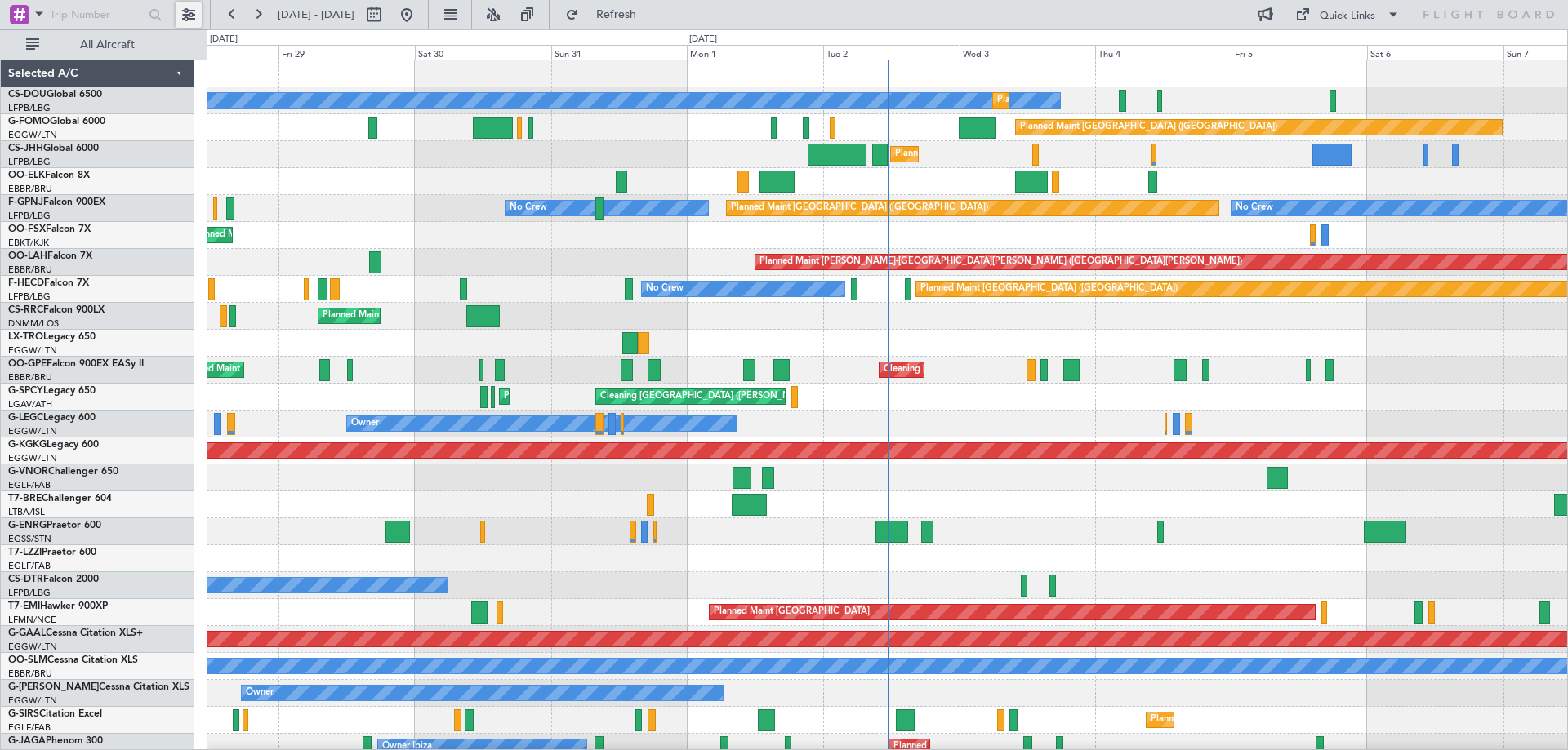
click at [186, 15] on button at bounding box center [188, 15] width 26 height 26
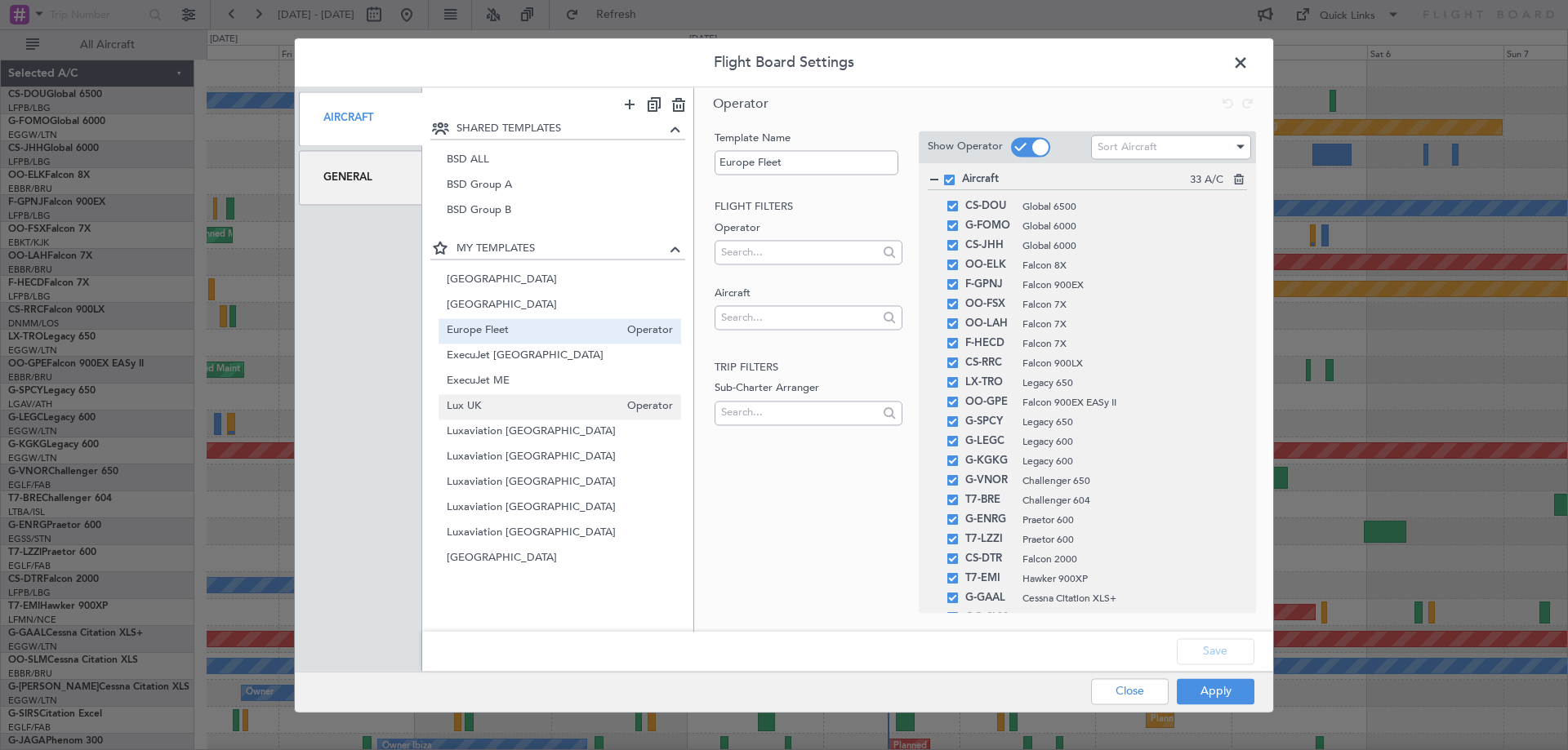
click at [495, 401] on span "Lux UK" at bounding box center [533, 407] width 173 height 17
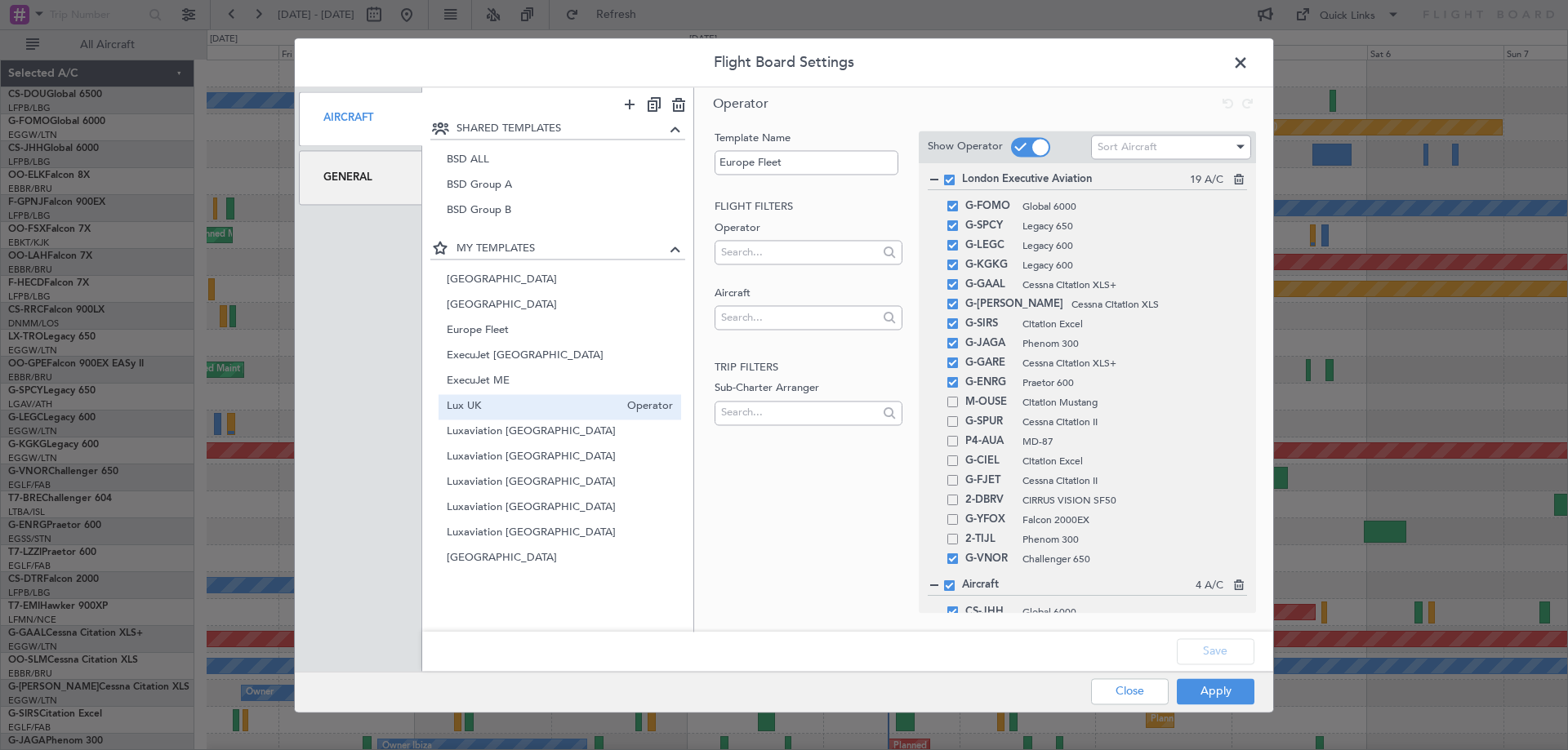
type input "Lux UK"
click at [1242, 701] on button "Apply" at bounding box center [1215, 691] width 78 height 26
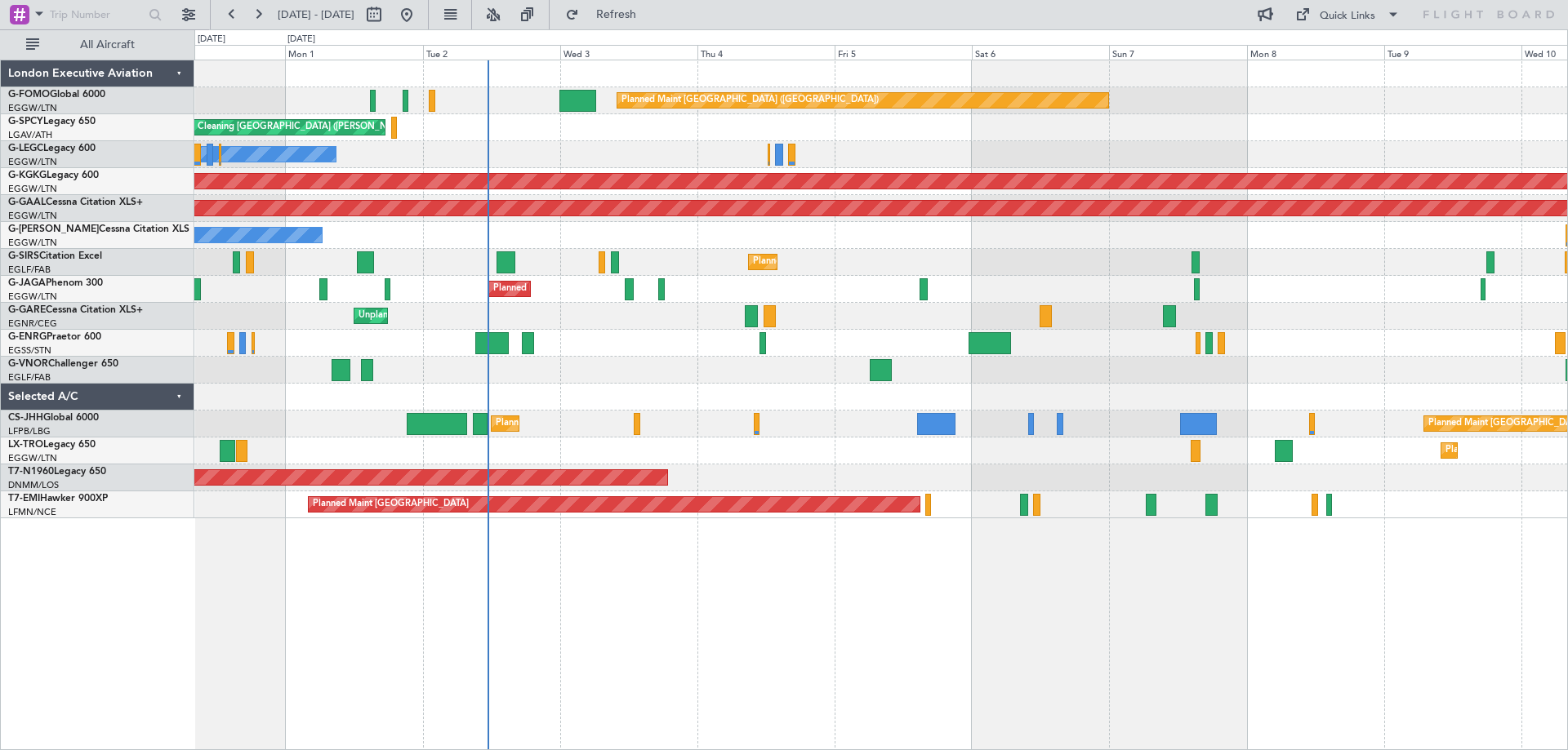
click at [693, 343] on div "Planned Maint [GEOGRAPHIC_DATA] ([GEOGRAPHIC_DATA]) Cleaning [GEOGRAPHIC_DATA] …" at bounding box center [880, 290] width 1372 height 458
click at [506, 6] on button at bounding box center [493, 15] width 26 height 26
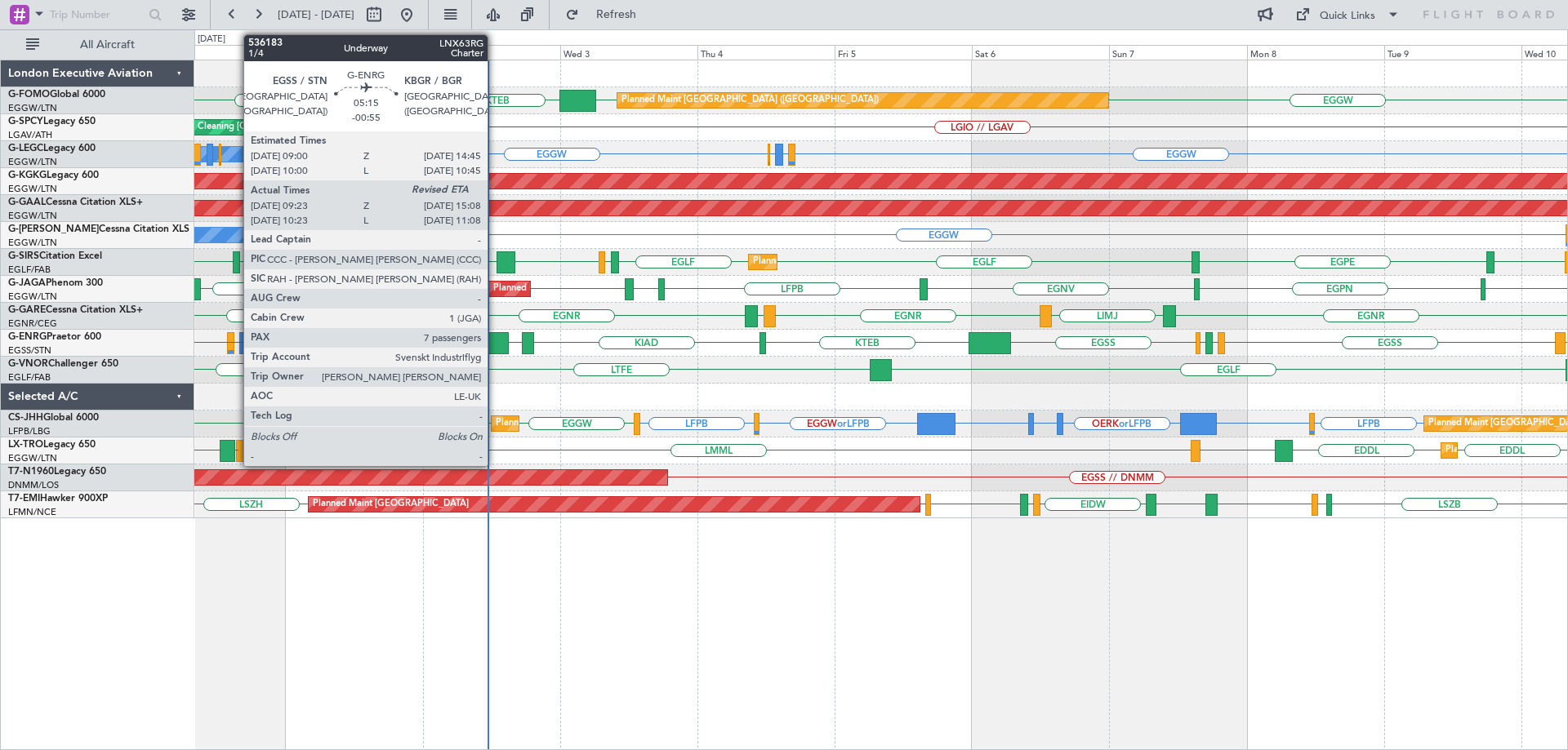
click at [495, 345] on div at bounding box center [491, 343] width 33 height 22
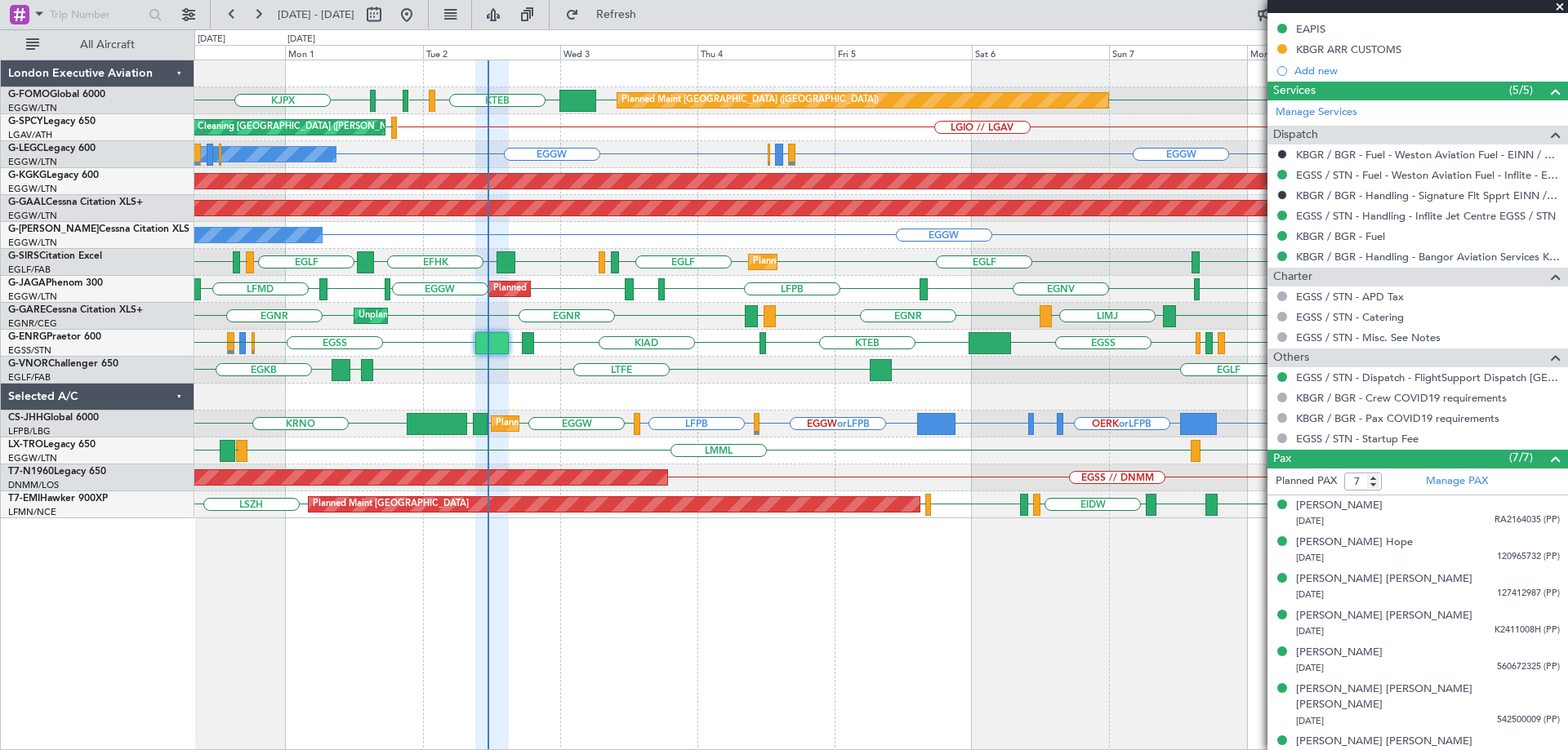
scroll to position [550, 0]
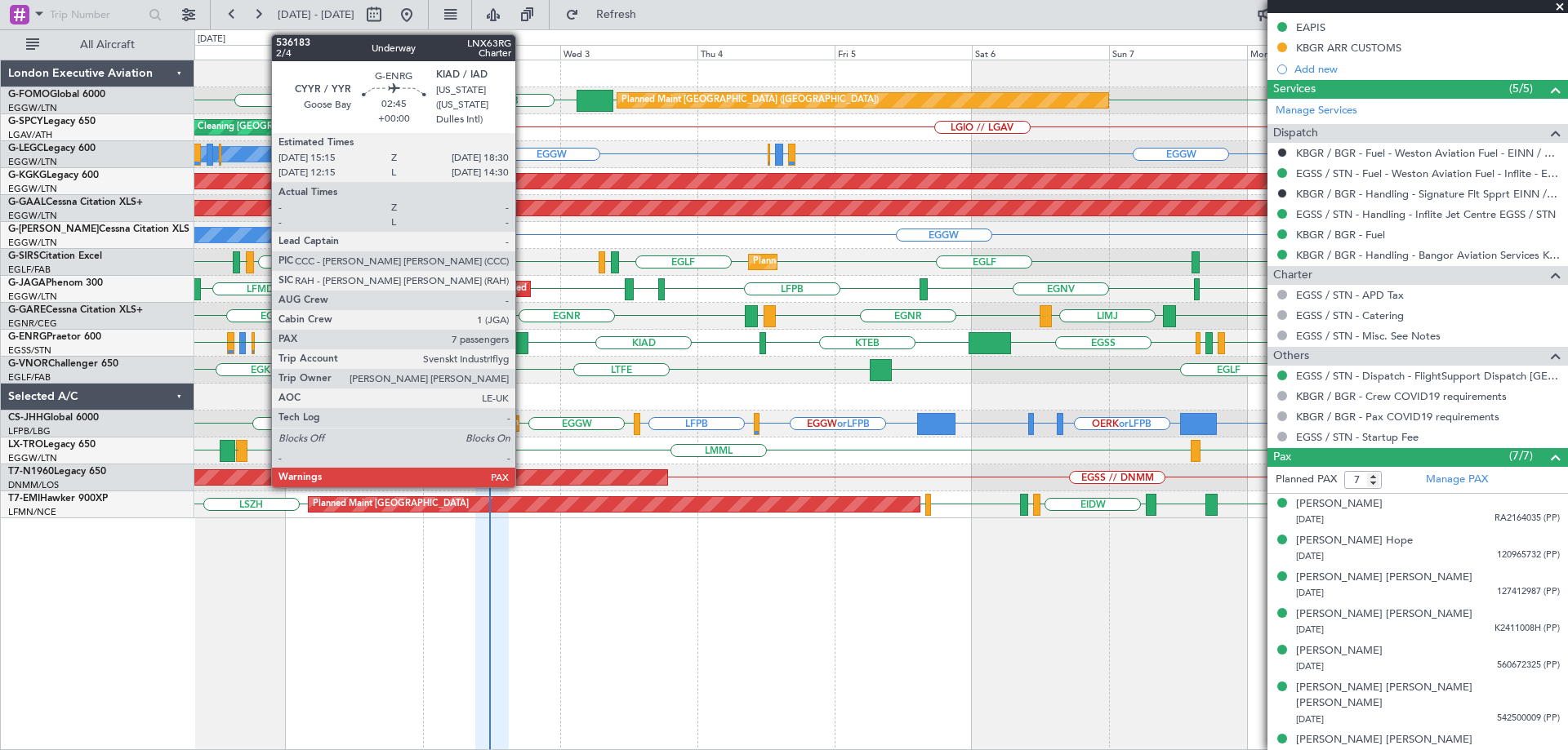
click at [523, 343] on div at bounding box center [518, 343] width 19 height 22
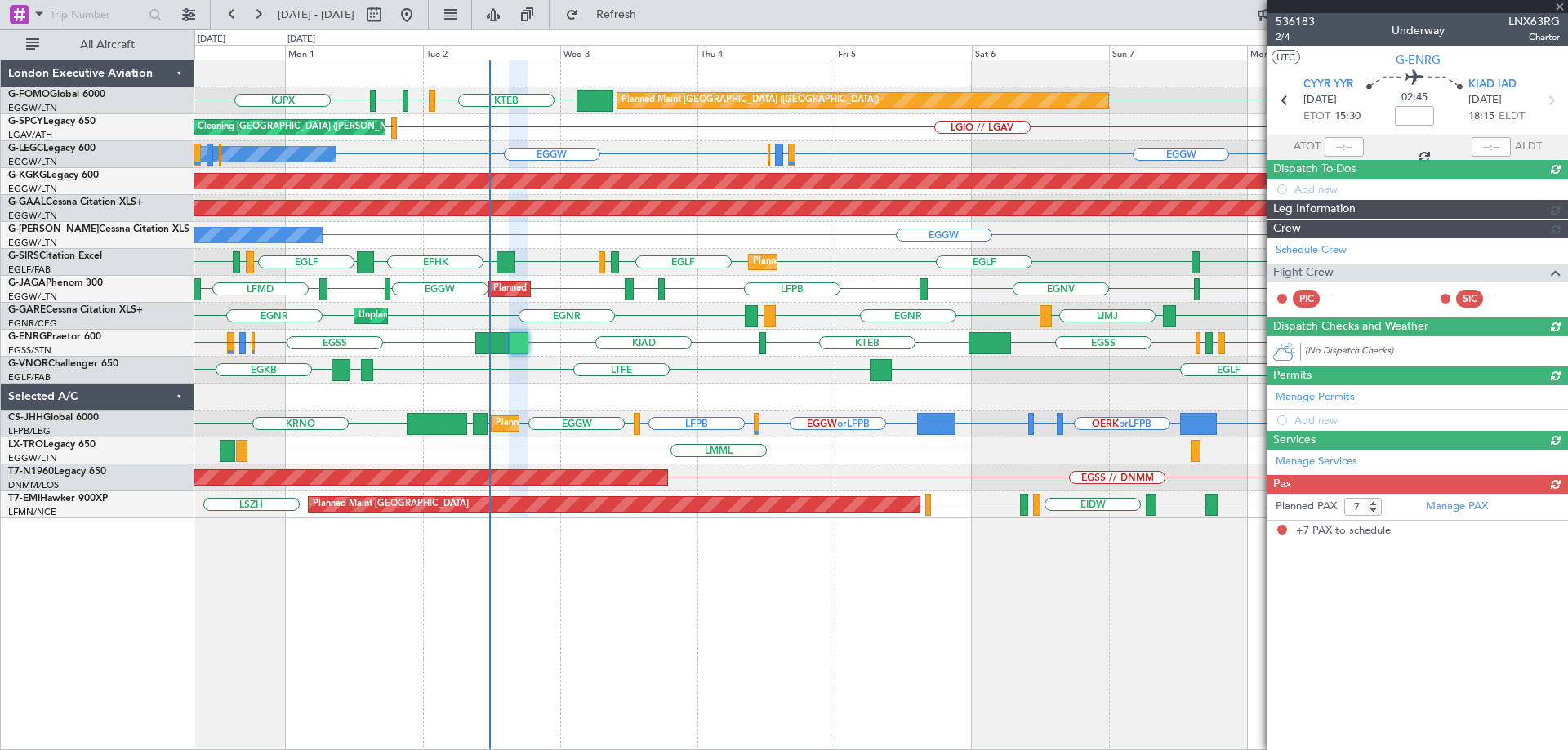
scroll to position [0, 0]
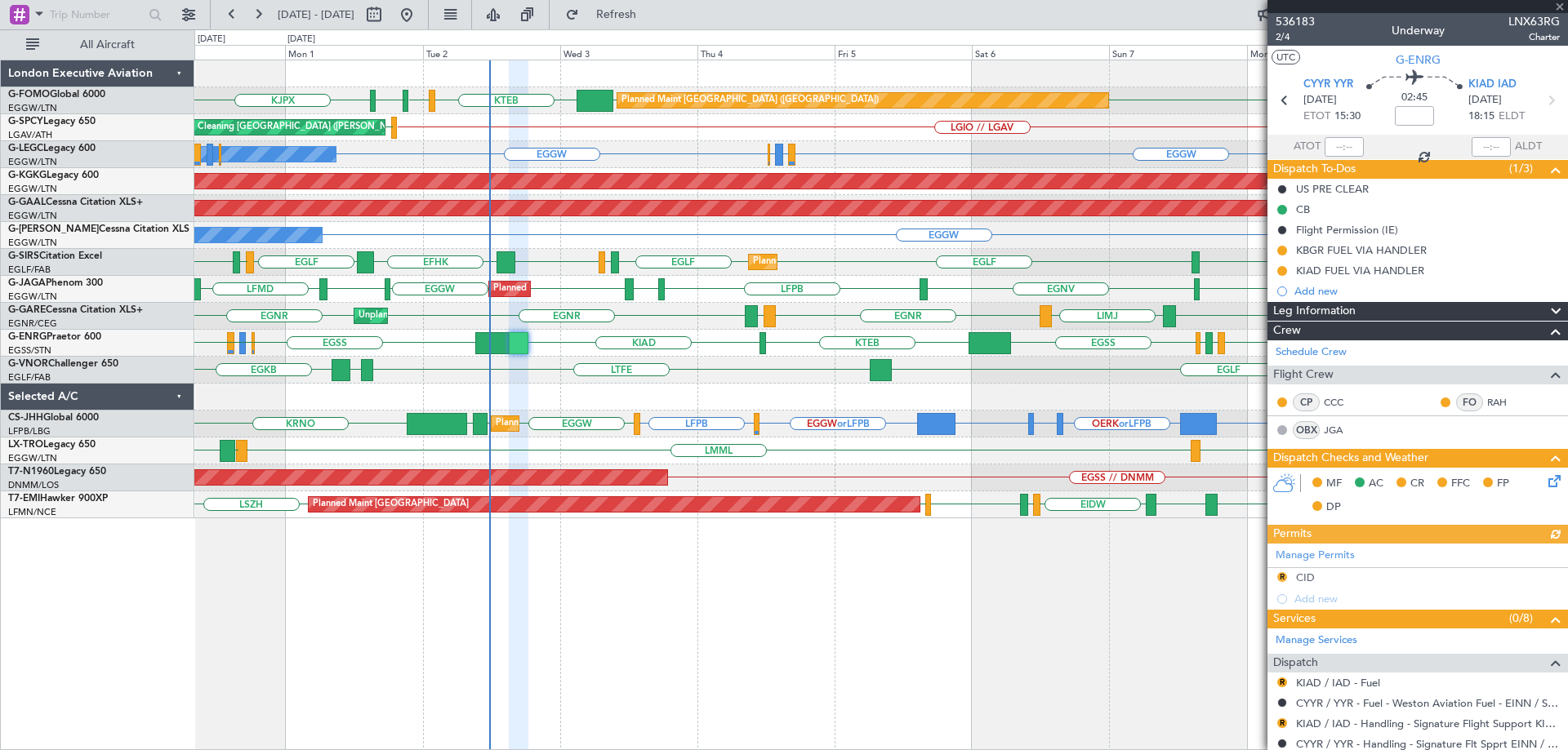
click at [1561, 5] on div at bounding box center [1418, 6] width 301 height 13
click at [1559, 8] on div at bounding box center [1418, 6] width 301 height 13
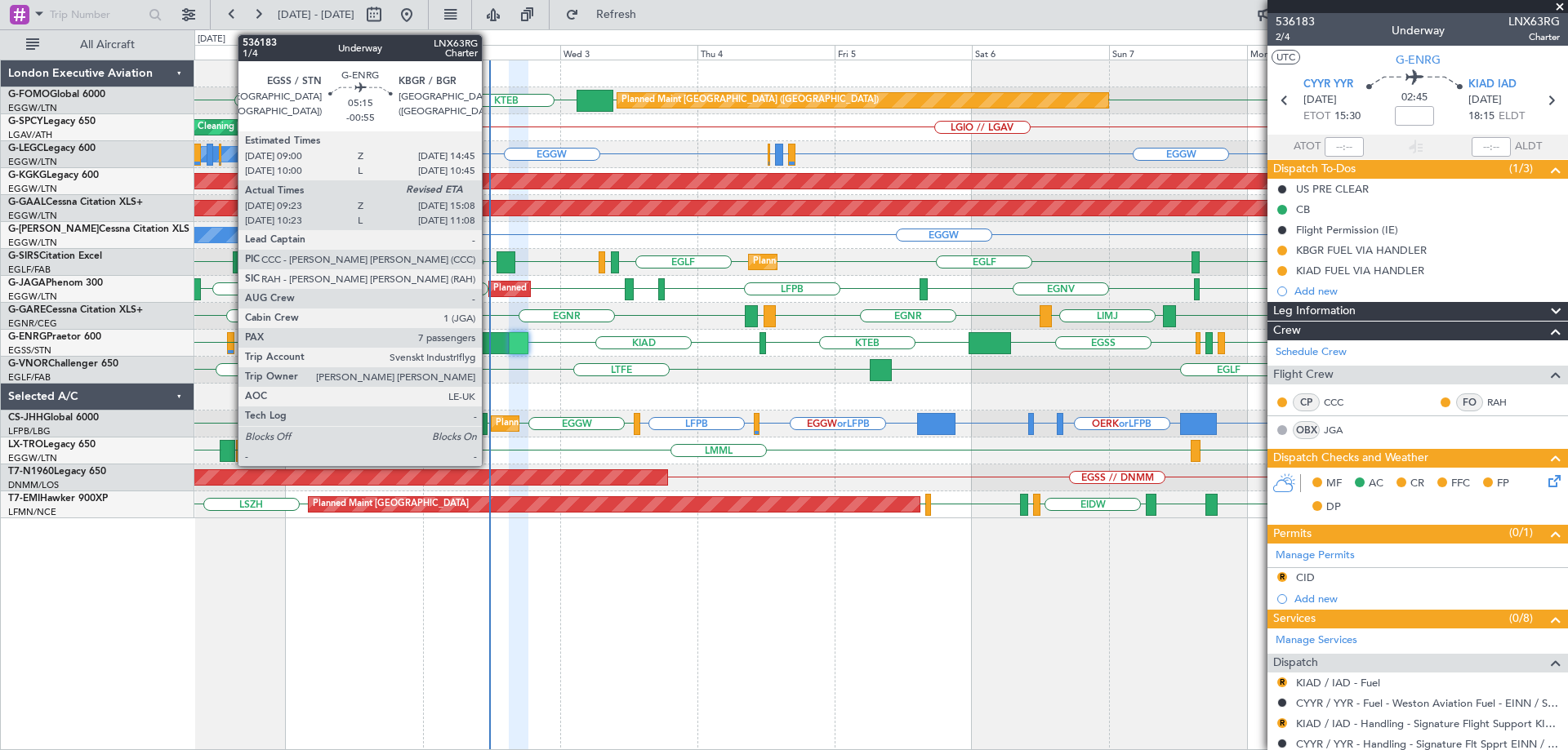
click at [489, 348] on div at bounding box center [491, 343] width 33 height 22
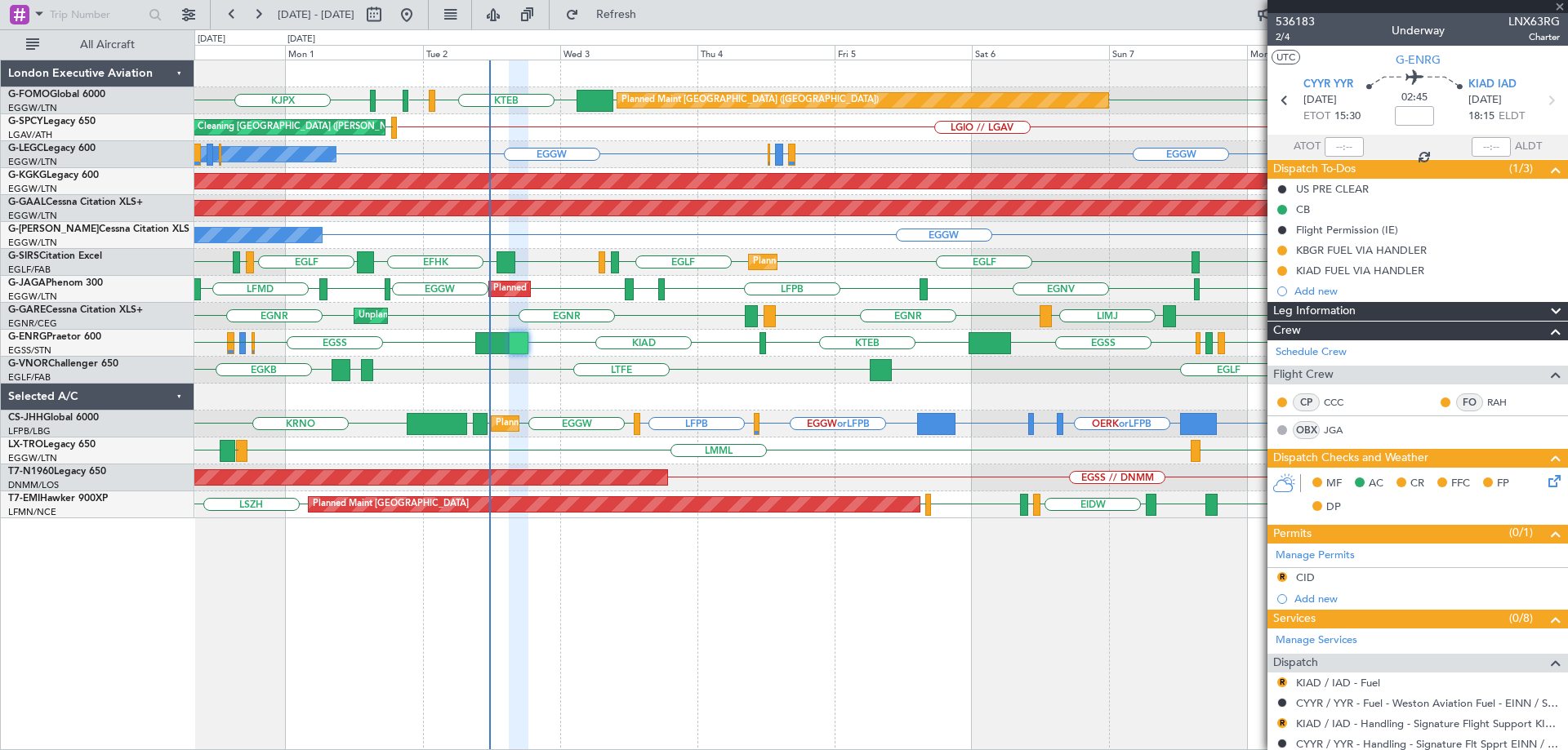
type input "-00:55"
type input "09:38"
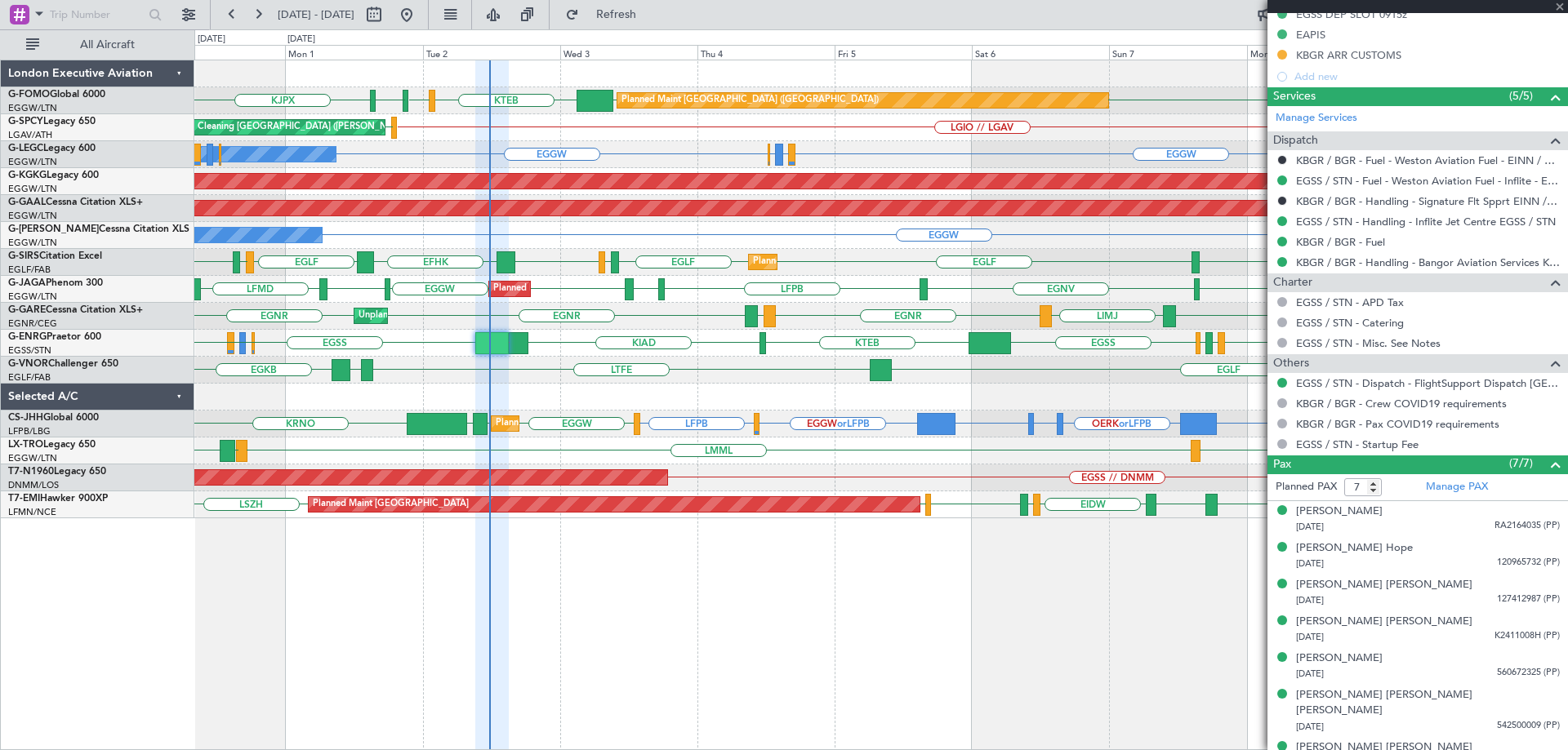
scroll to position [550, 0]
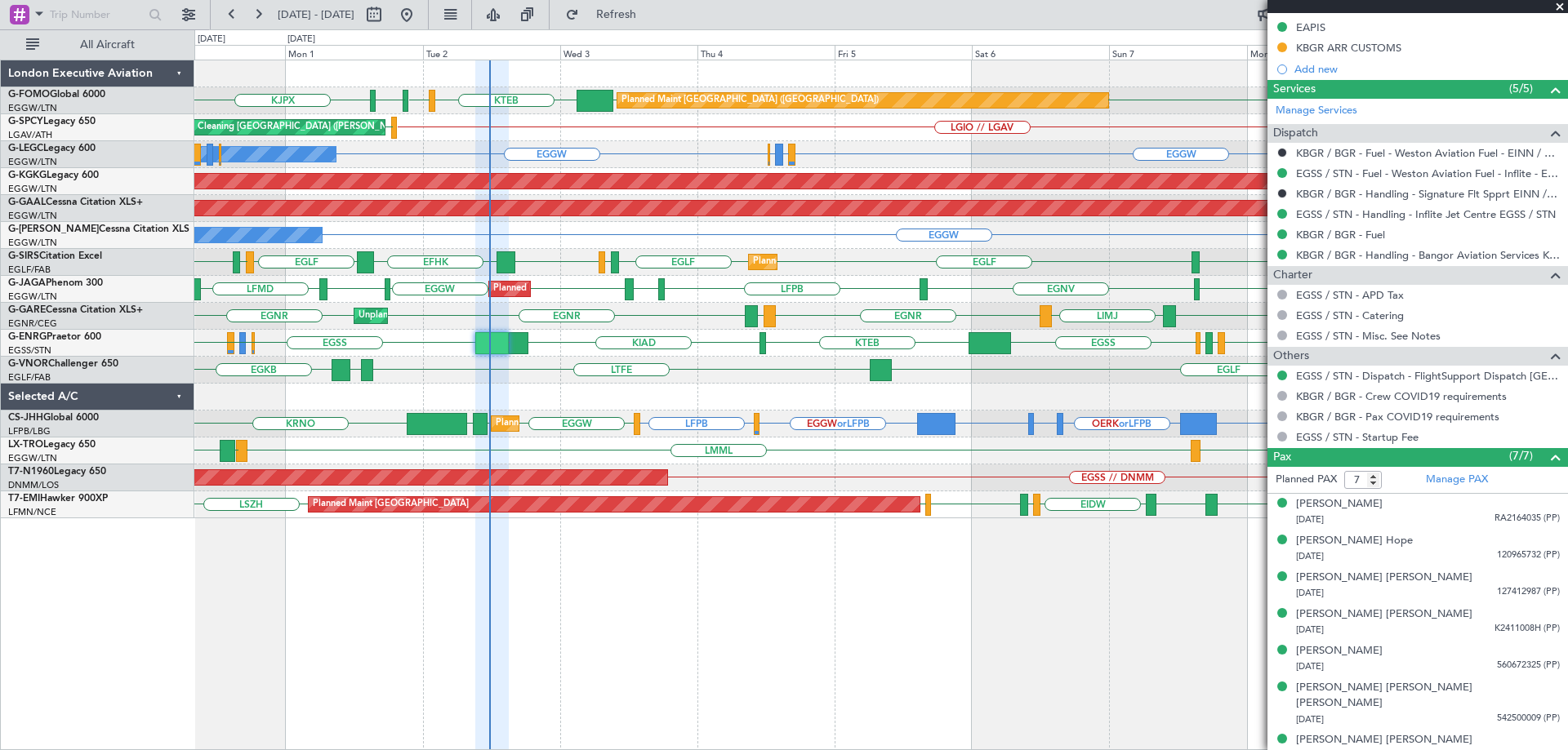
click at [1560, 5] on span at bounding box center [1559, 7] width 16 height 15
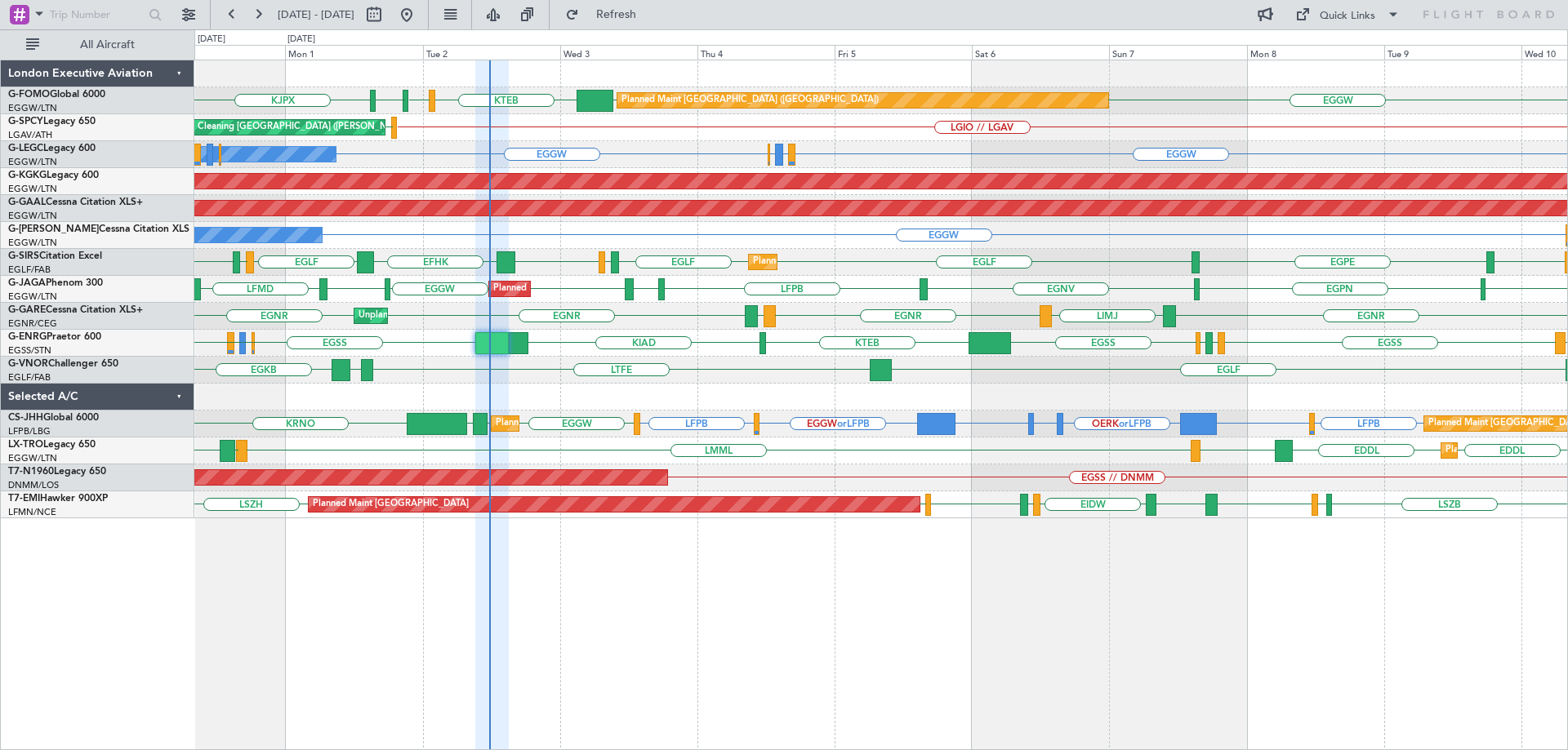
type input "0"
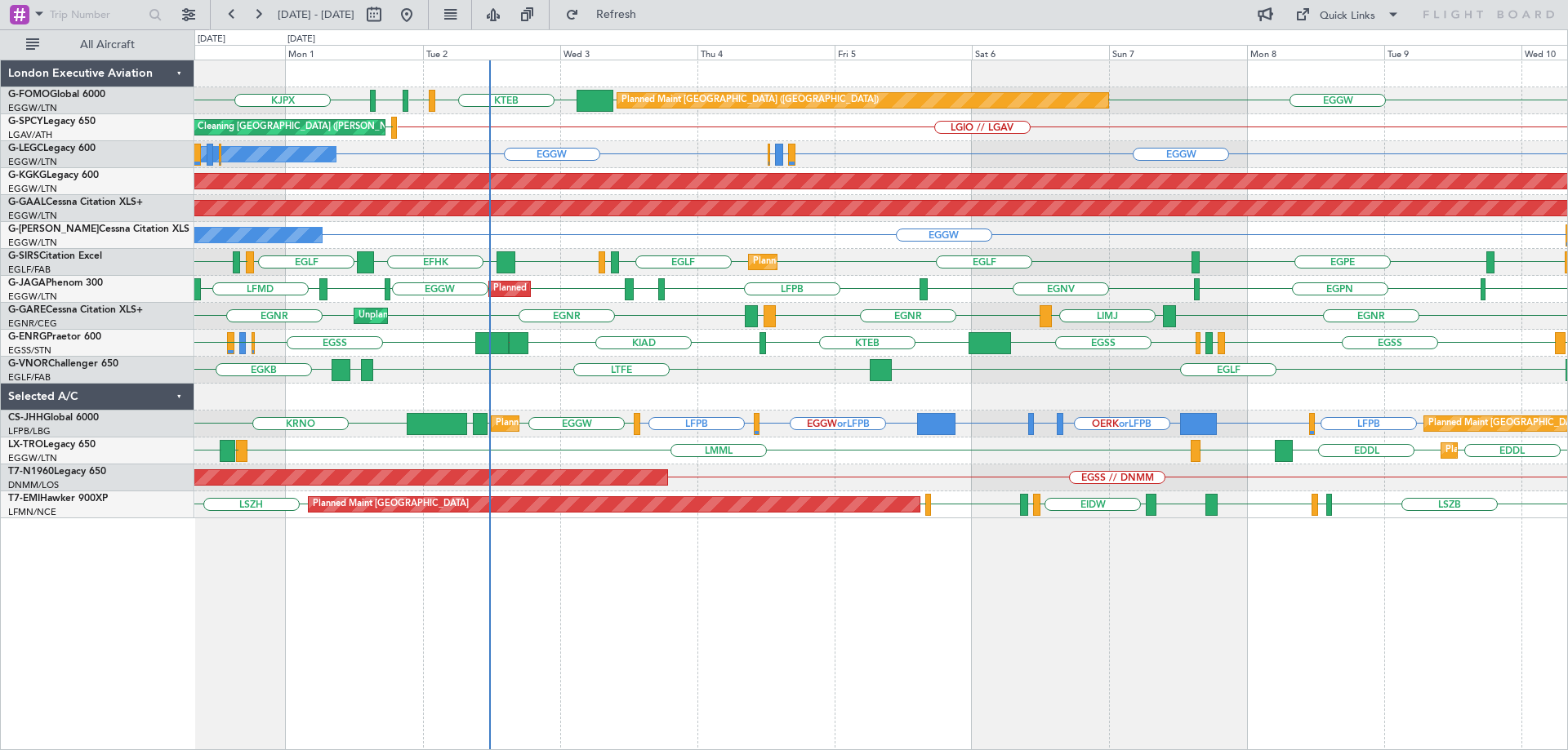
scroll to position [0, 0]
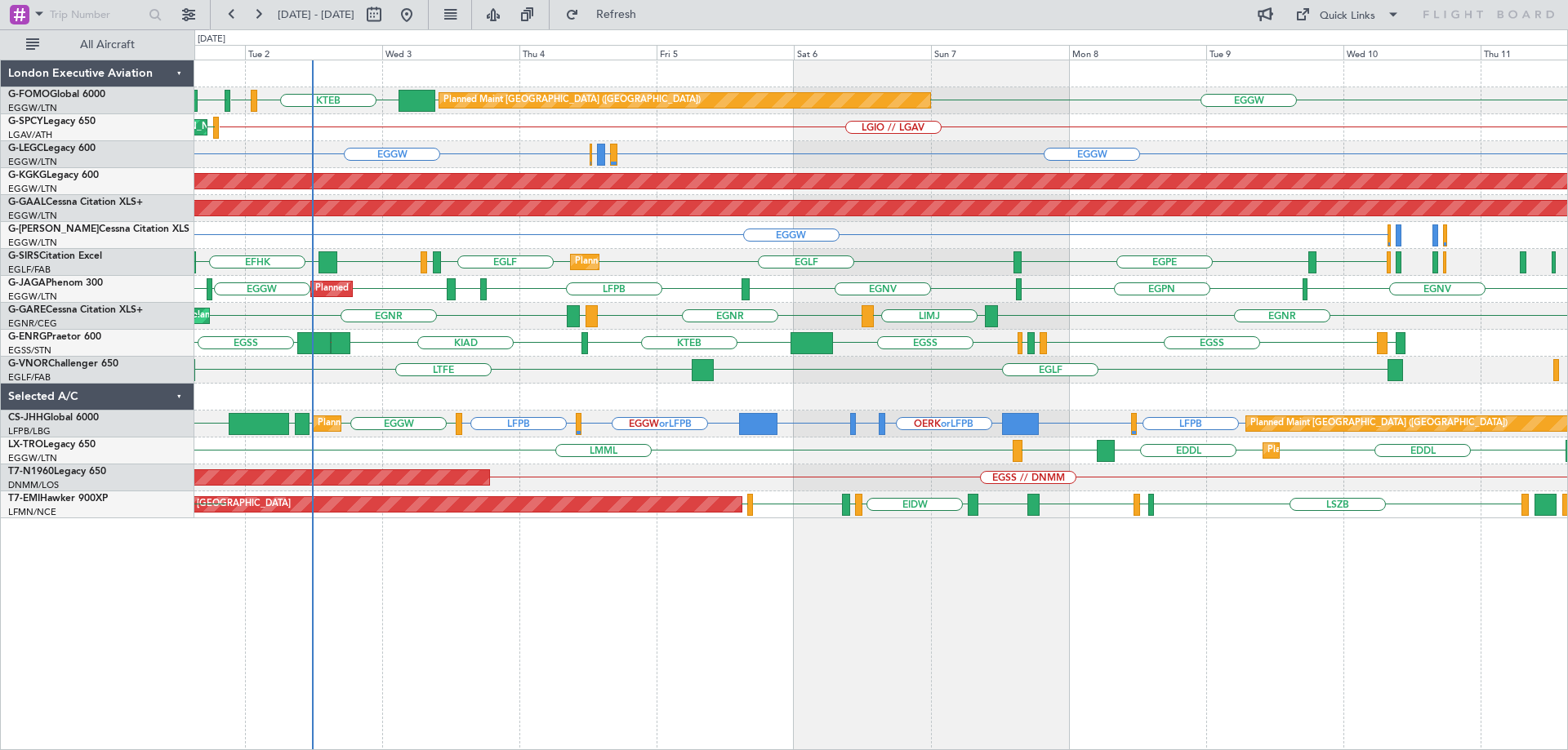
click at [852, 317] on div "EGGW EGGW KTEB KBED KJFK Planned Maint [GEOGRAPHIC_DATA] ([GEOGRAPHIC_DATA]) [D…" at bounding box center [880, 290] width 1372 height 458
click at [196, 11] on button at bounding box center [188, 15] width 26 height 26
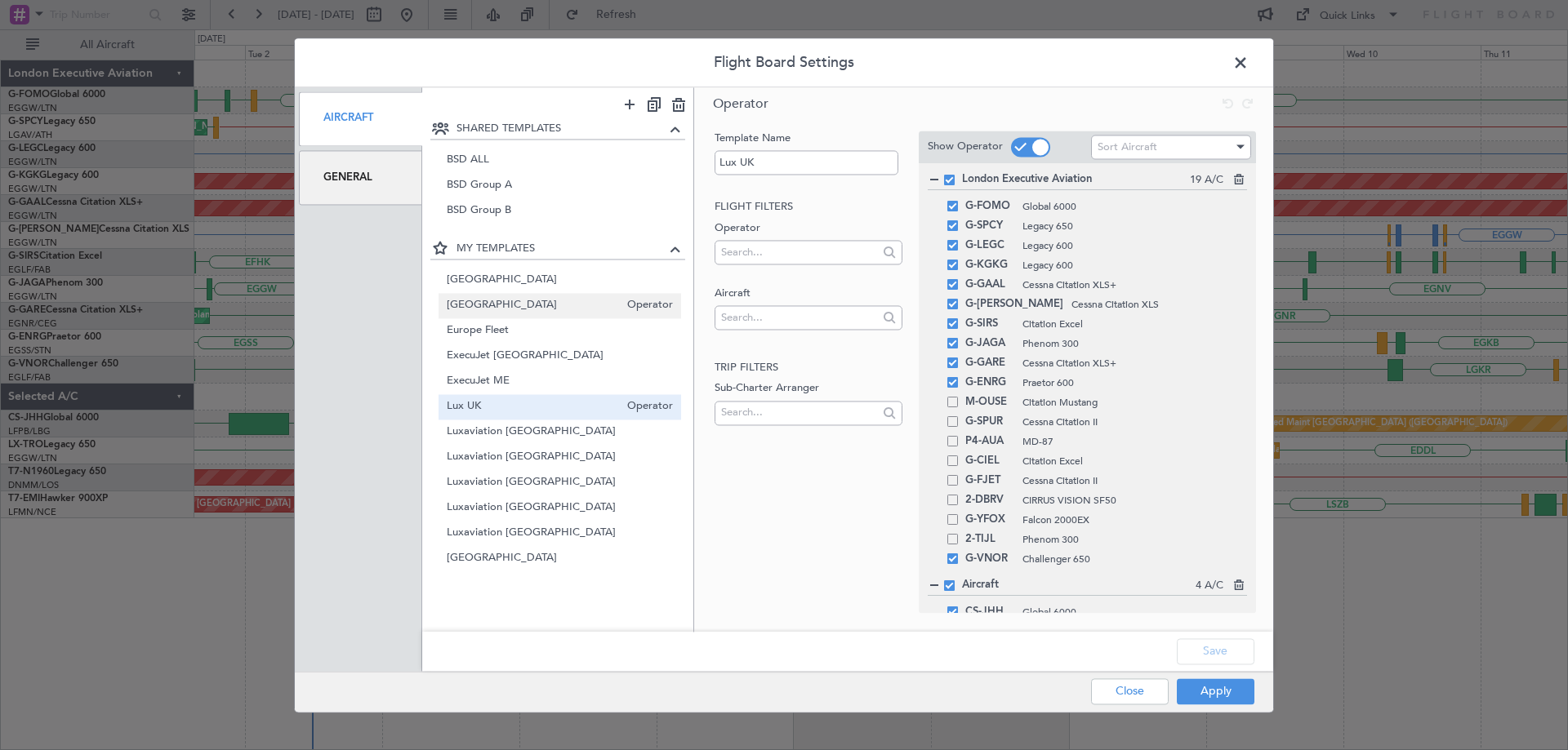
click at [488, 304] on span "[GEOGRAPHIC_DATA]" at bounding box center [533, 306] width 173 height 17
type input "[GEOGRAPHIC_DATA]"
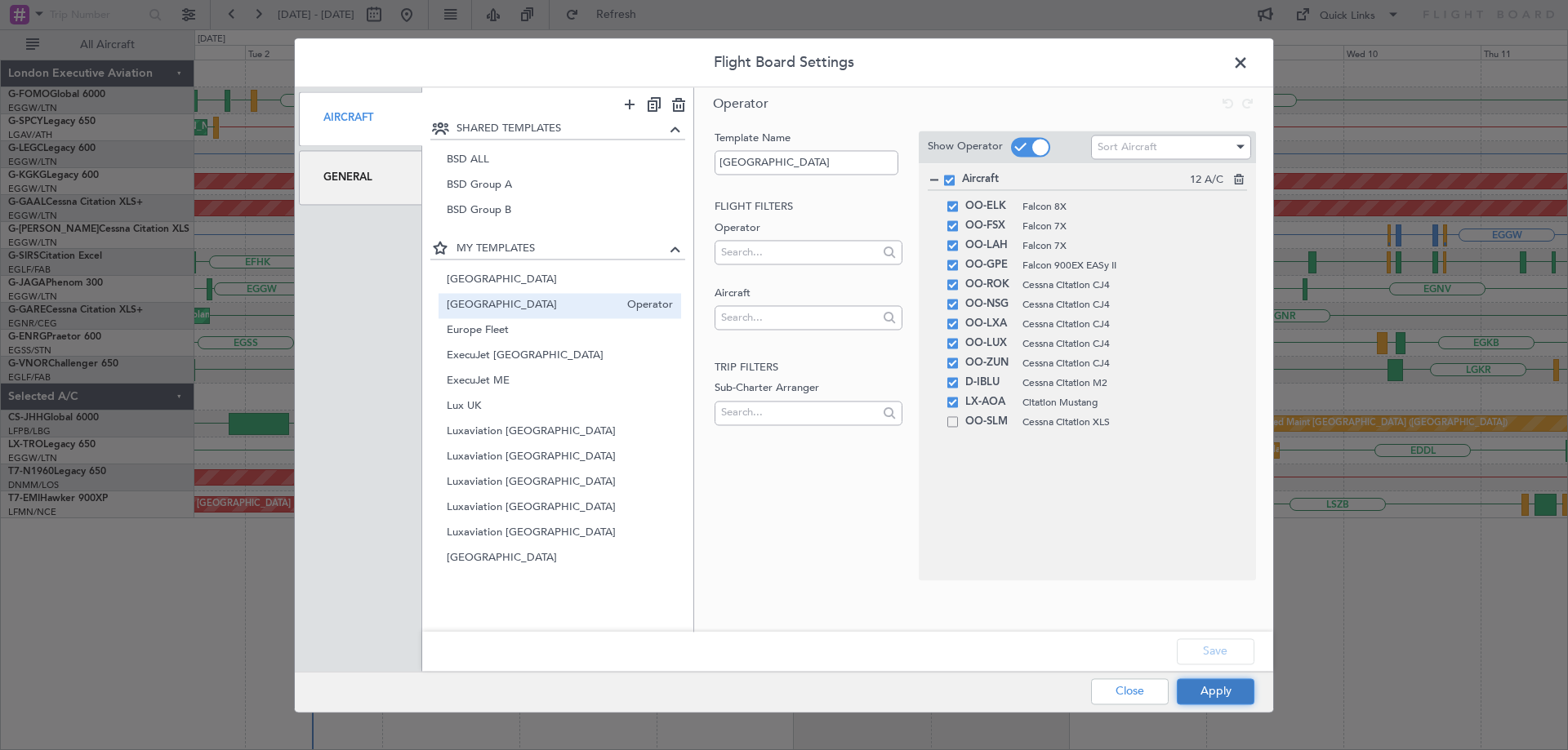
click at [1232, 694] on button "Apply" at bounding box center [1215, 691] width 78 height 26
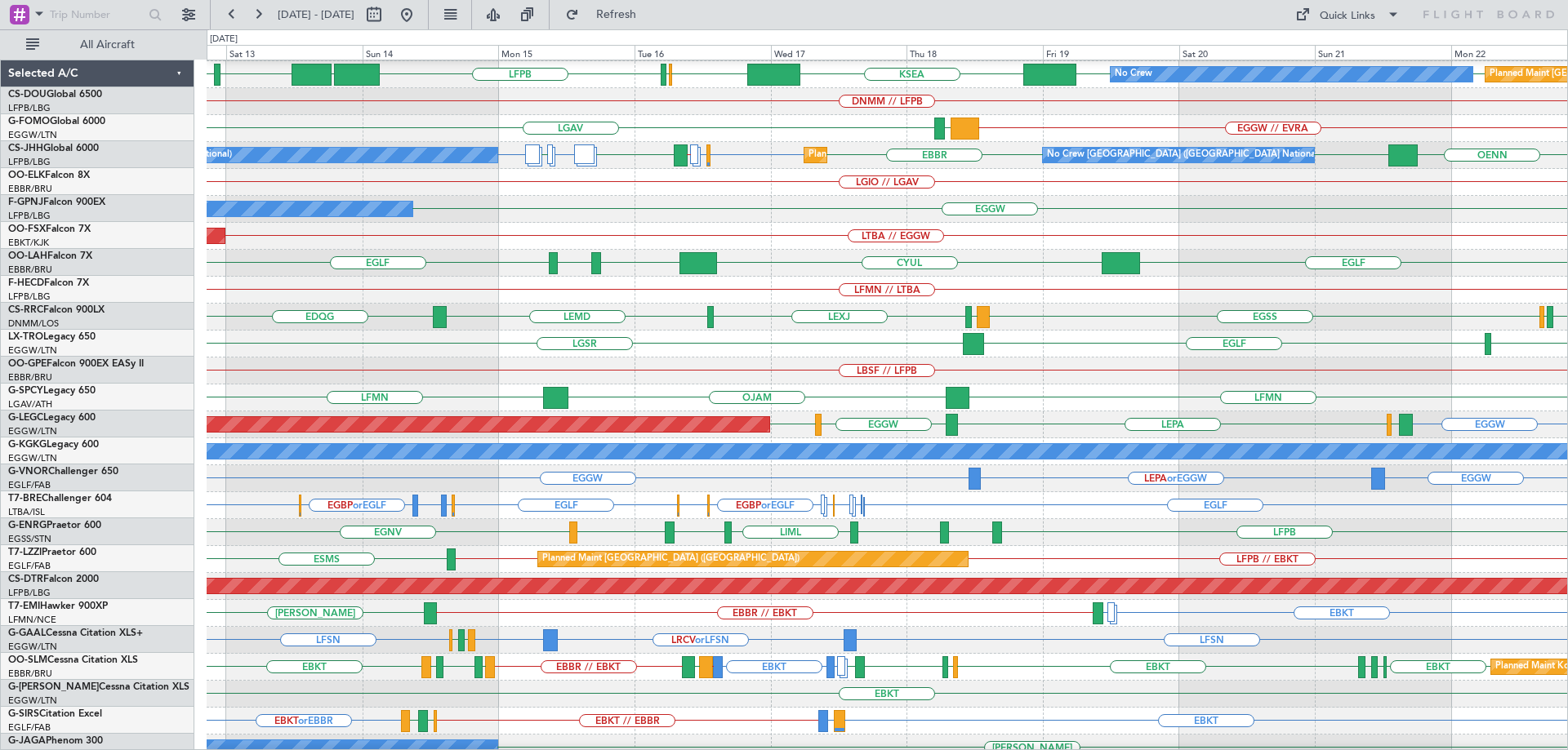
scroll to position [214, 0]
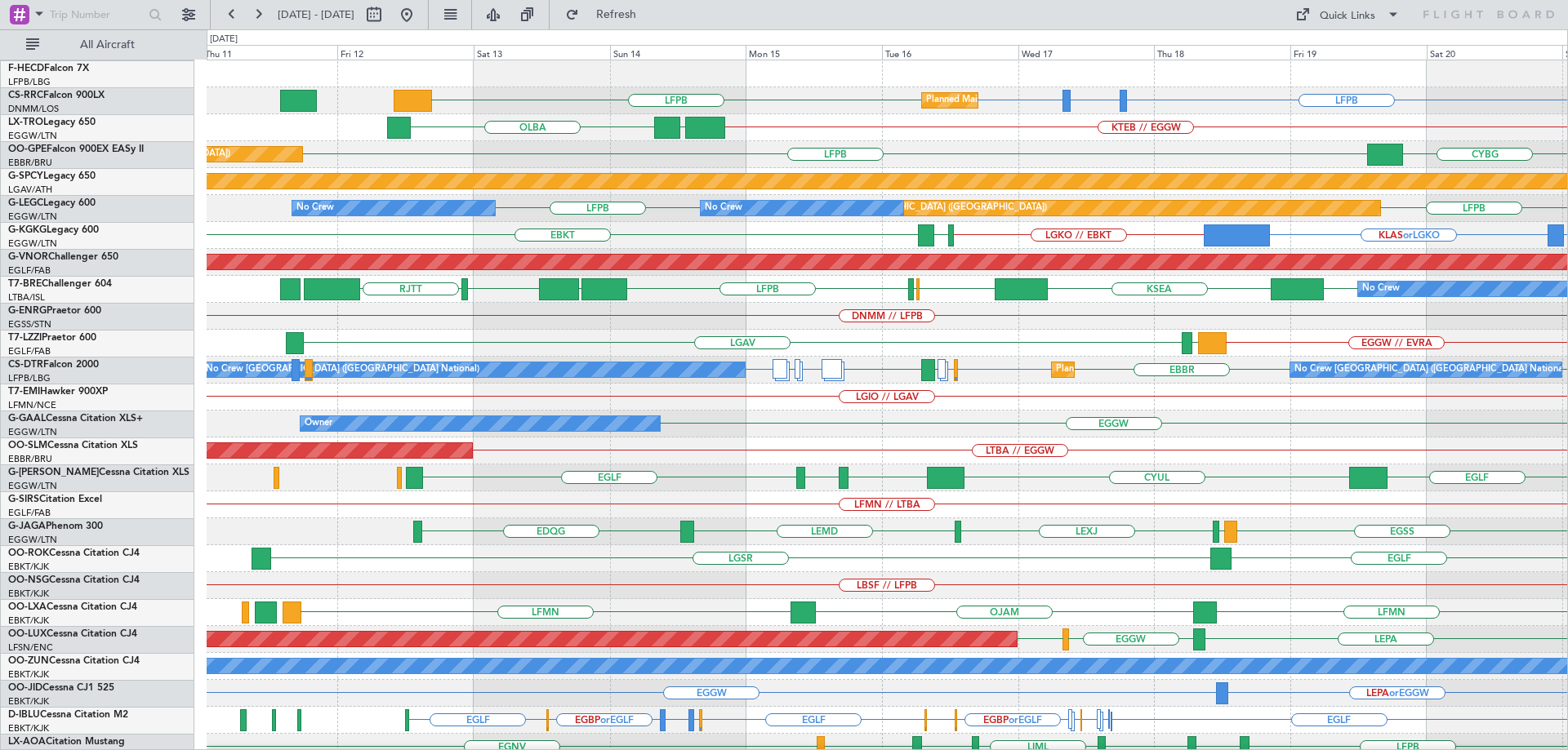
click at [644, 564] on div "LFPB LFTH or LFPB LFPB LFPB Planned Maint Paris (Le Bourget) Planned Maint Pari…" at bounding box center [887, 519] width 1360 height 916
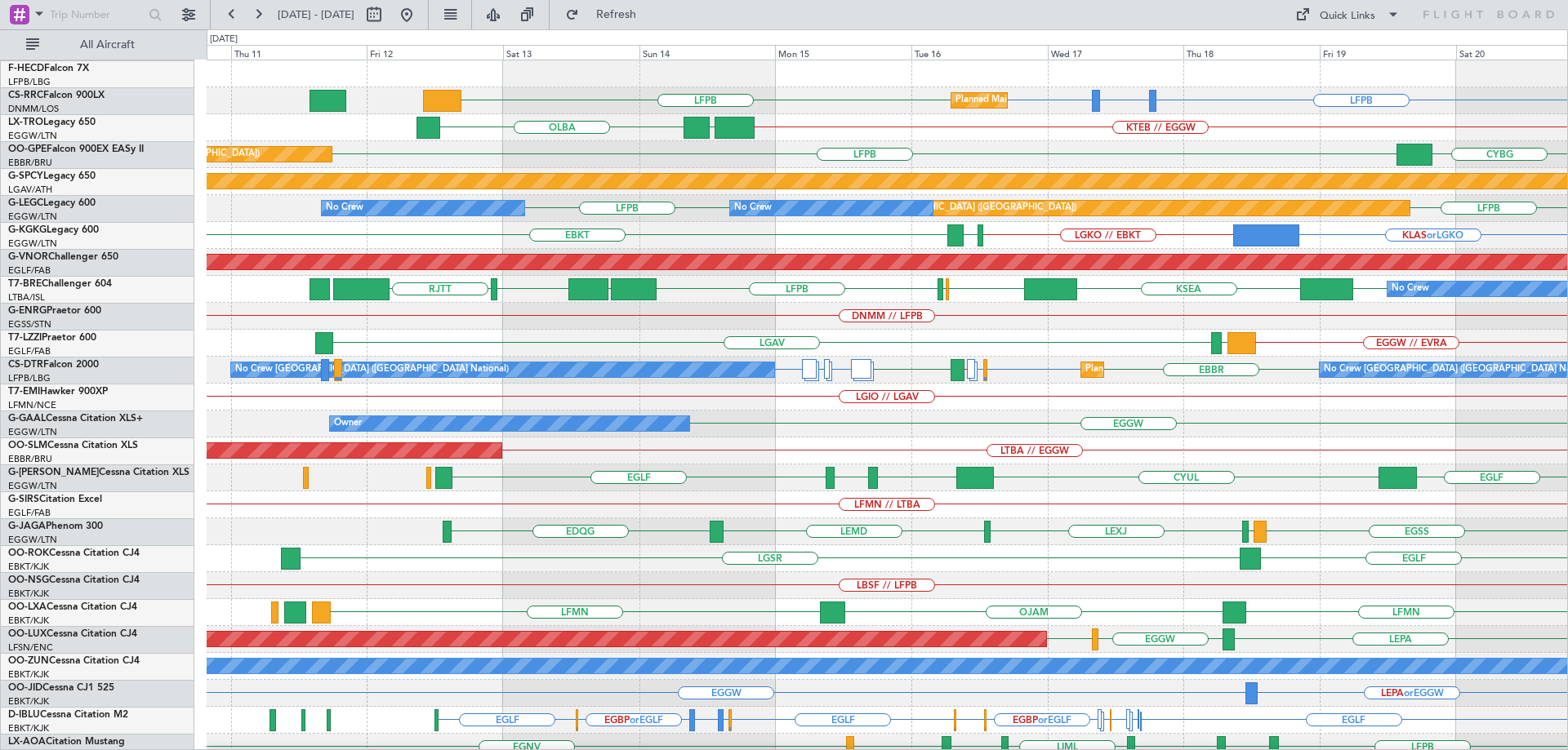
scroll to position [0, 0]
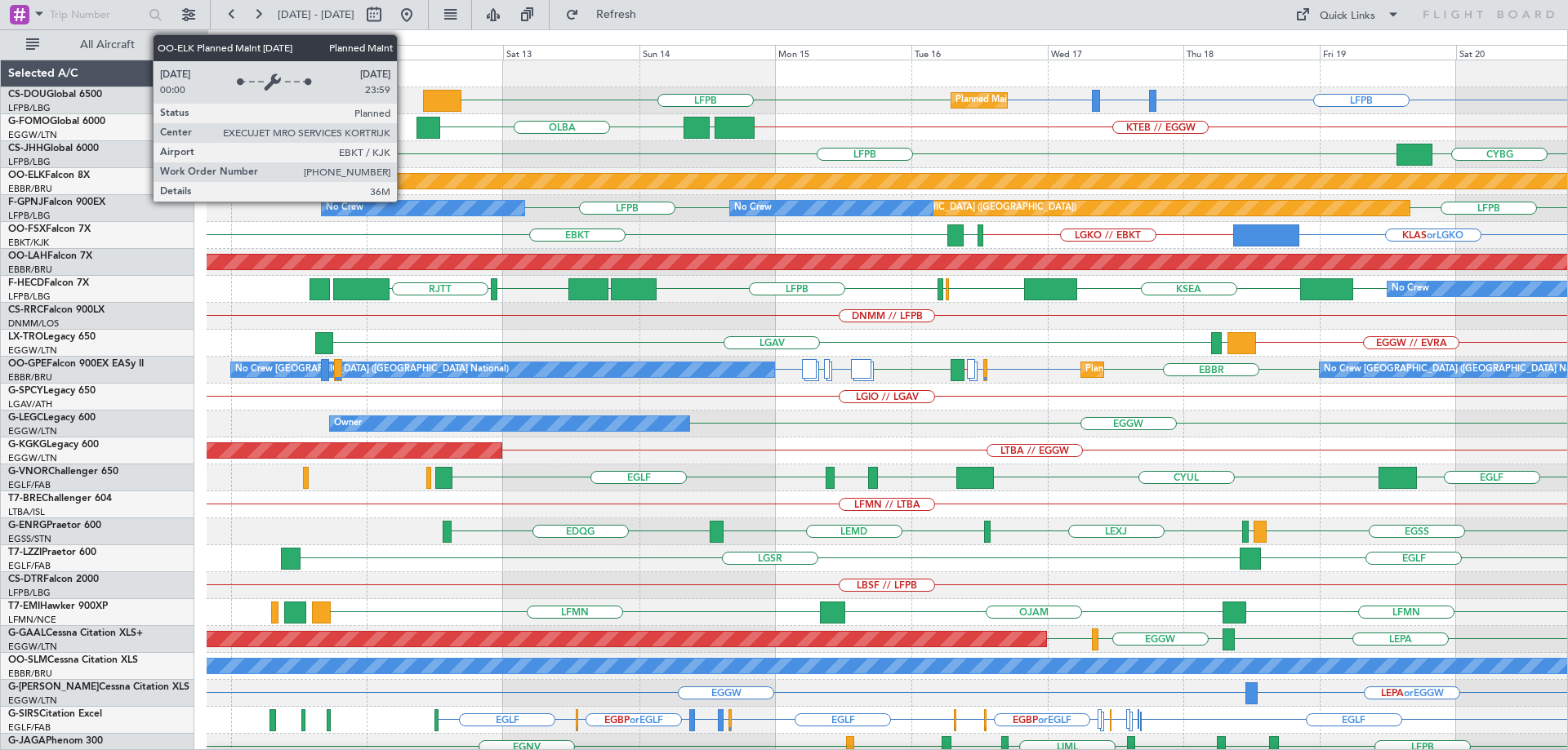
click at [759, 442] on div "LFPB LFTH or LFPB LFPB LFPB Planned Maint Paris (Le Bourget) Planned Maint Pari…" at bounding box center [887, 519] width 1360 height 916
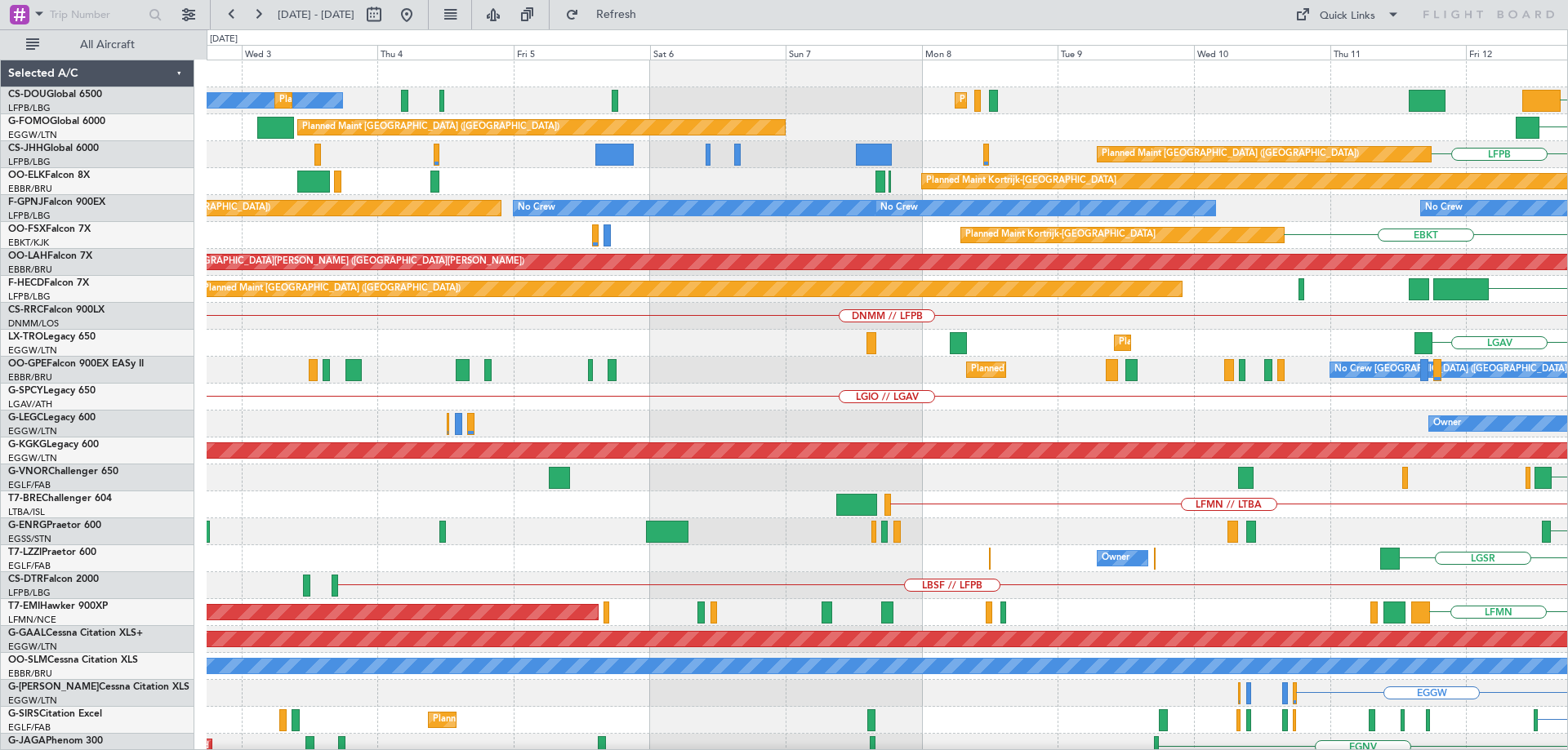
click at [1314, 518] on div "LFPB Planned Maint Paris (Le Bourget) No Crew Planned Maint Paris (Le Bourget) …" at bounding box center [887, 519] width 1360 height 916
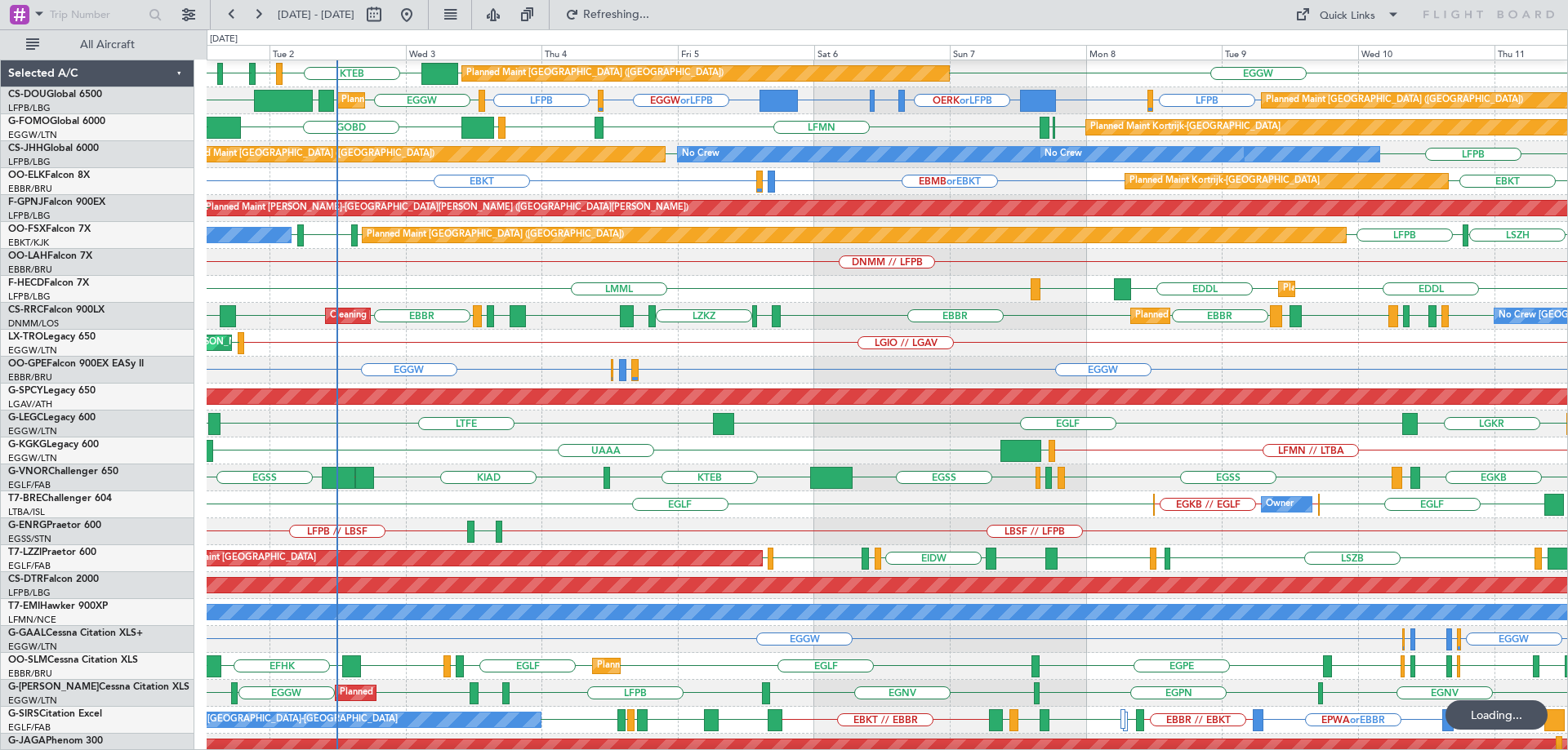
scroll to position [55, 0]
